Goal: Information Seeking & Learning: Learn about a topic

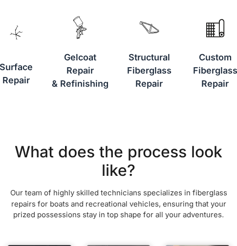
scroll to position [293, 0]
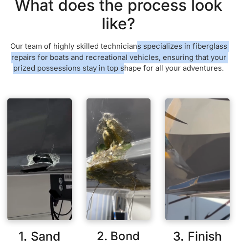
drag, startPoint x: 139, startPoint y: 37, endPoint x: 124, endPoint y: 65, distance: 32.1
click at [124, 65] on div "What does the process look like? Our team of highly skilled technicians special…" at bounding box center [118, 213] width 222 height 434
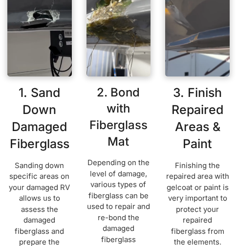
scroll to position [586, 0]
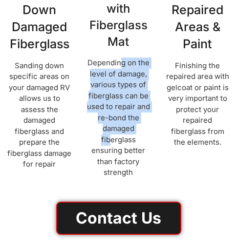
drag, startPoint x: 119, startPoint y: 72, endPoint x: 108, endPoint y: 141, distance: 70.1
click at [110, 141] on p "Depending on the level of damage, various types of fiberglass can be used to re…" at bounding box center [118, 118] width 64 height 121
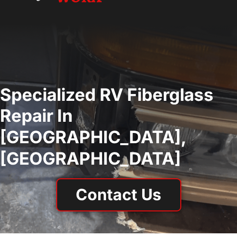
scroll to position [0, 0]
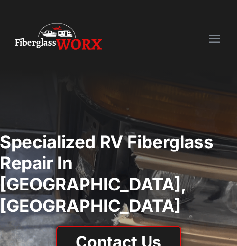
drag, startPoint x: 172, startPoint y: 59, endPoint x: 186, endPoint y: 52, distance: 15.7
click at [172, 58] on nav "Home RV Services RV Fiberglass Repair RV Restoration RV Detailing RV Roof Coati…" at bounding box center [118, 39] width 237 height 62
click at [213, 41] on img "menu" at bounding box center [214, 39] width 12 height 9
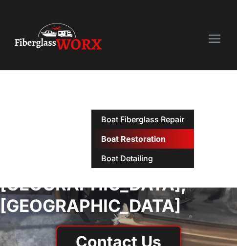
click at [130, 134] on link "Boat Restoration" at bounding box center [142, 139] width 103 height 20
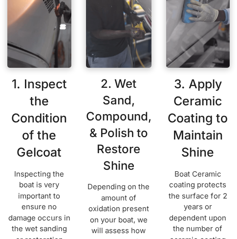
scroll to position [683, 0]
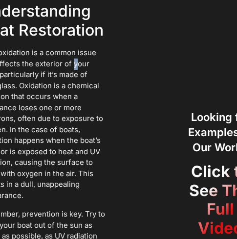
click at [28, 156] on p "Boat oxidation is a common issue that affects the exterior of your boat, partic…" at bounding box center [42, 124] width 125 height 154
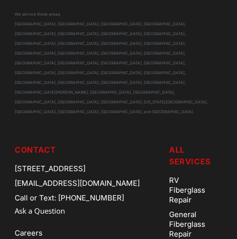
scroll to position [2050, 0]
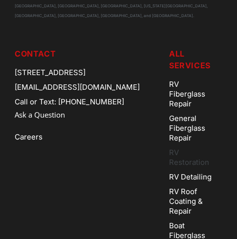
click at [187, 145] on link "RV Restoration" at bounding box center [190, 157] width 42 height 24
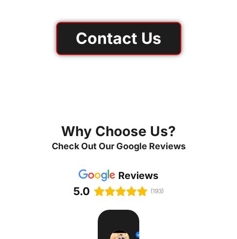
scroll to position [829, 0]
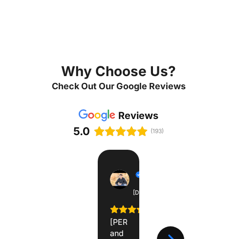
drag, startPoint x: 22, startPoint y: 26, endPoint x: 31, endPoint y: 29, distance: 9.9
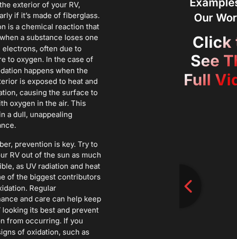
scroll to position [1415, 0]
